Goal: Information Seeking & Learning: Find specific page/section

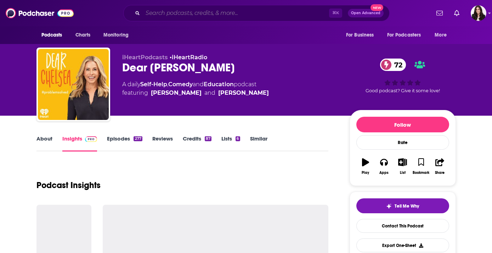
click at [227, 14] on input "Search podcasts, credits, & more..." at bounding box center [236, 12] width 186 height 11
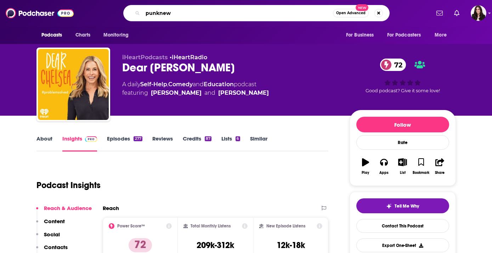
type input "punknews"
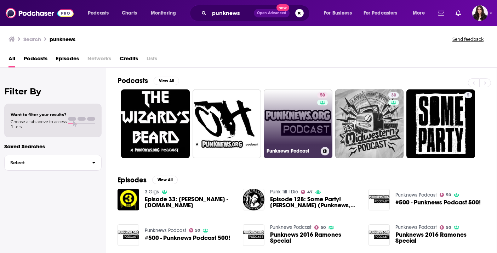
click at [308, 110] on link "50 Punknews Podcast" at bounding box center [298, 123] width 69 height 69
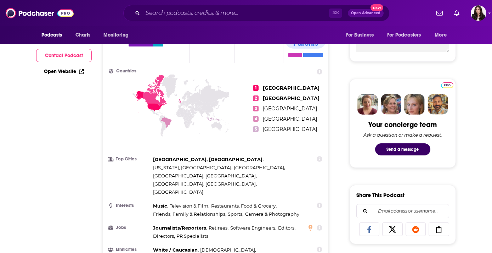
scroll to position [57, 0]
